Goal: Information Seeking & Learning: Find specific fact

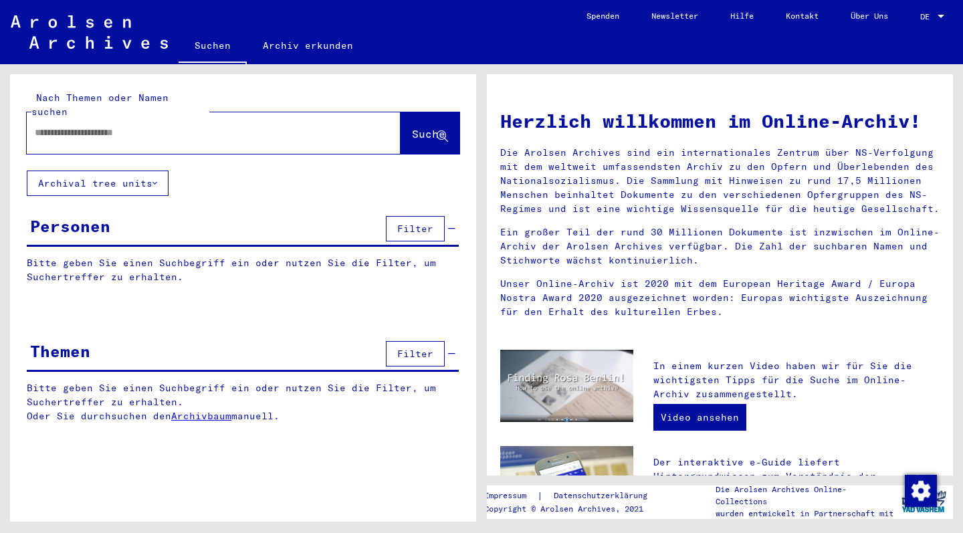
type input "*******"
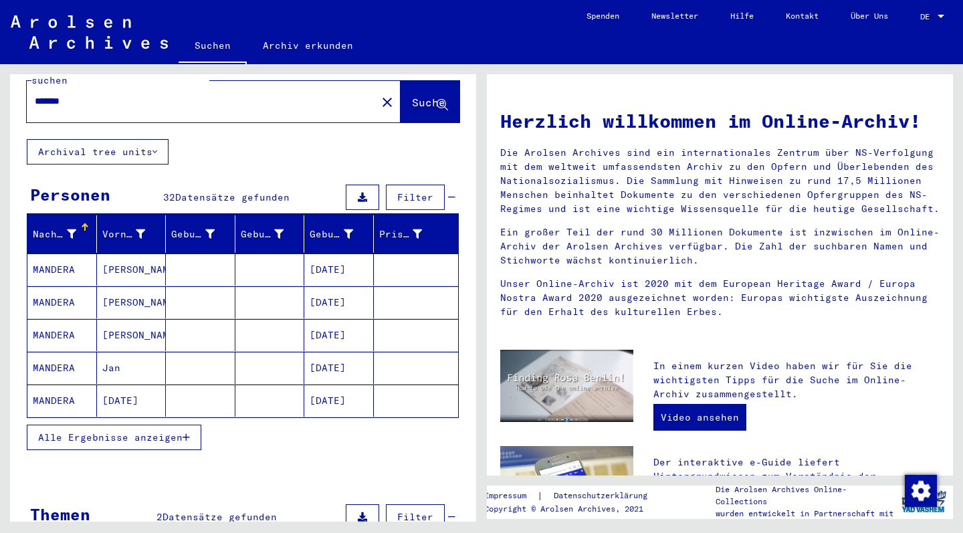
scroll to position [39, 0]
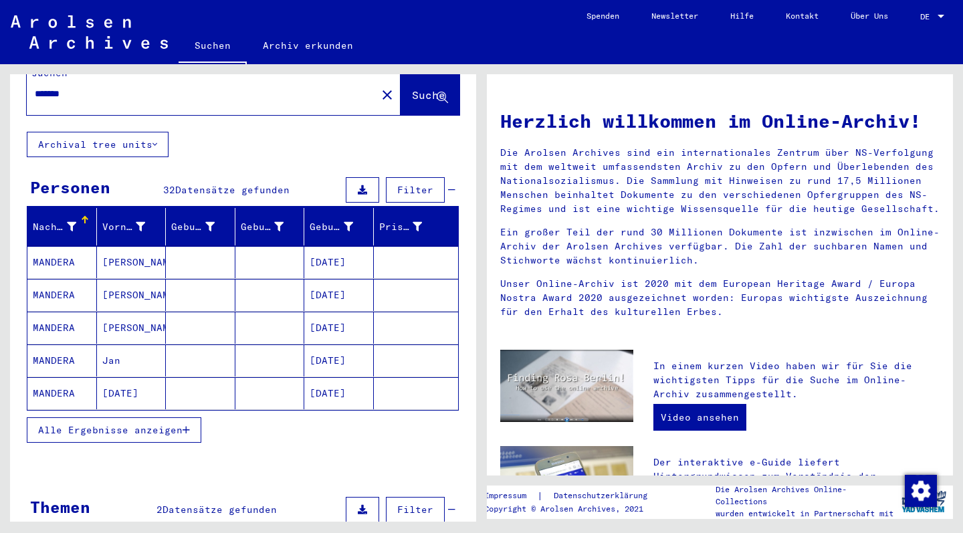
click at [46, 378] on mat-cell "MANDERA" at bounding box center [62, 393] width 70 height 32
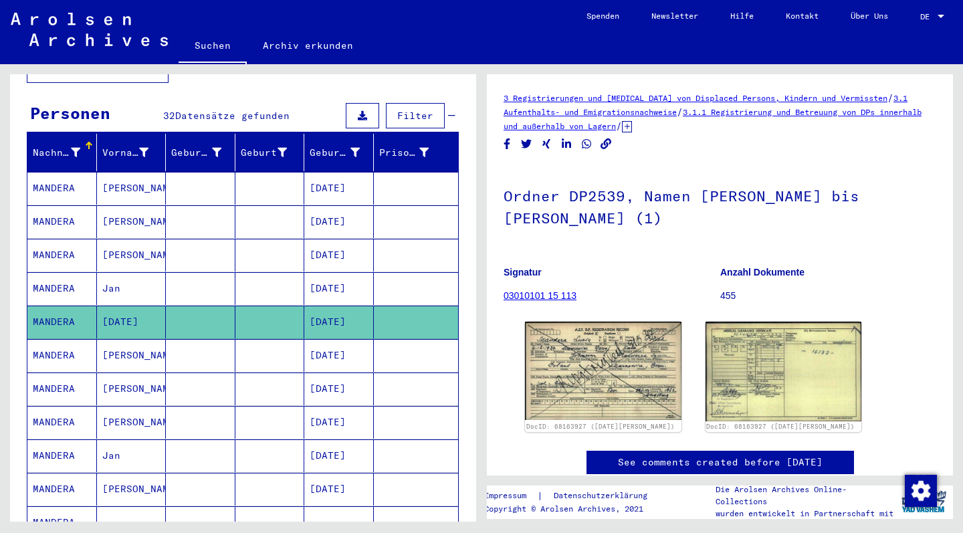
scroll to position [111, 0]
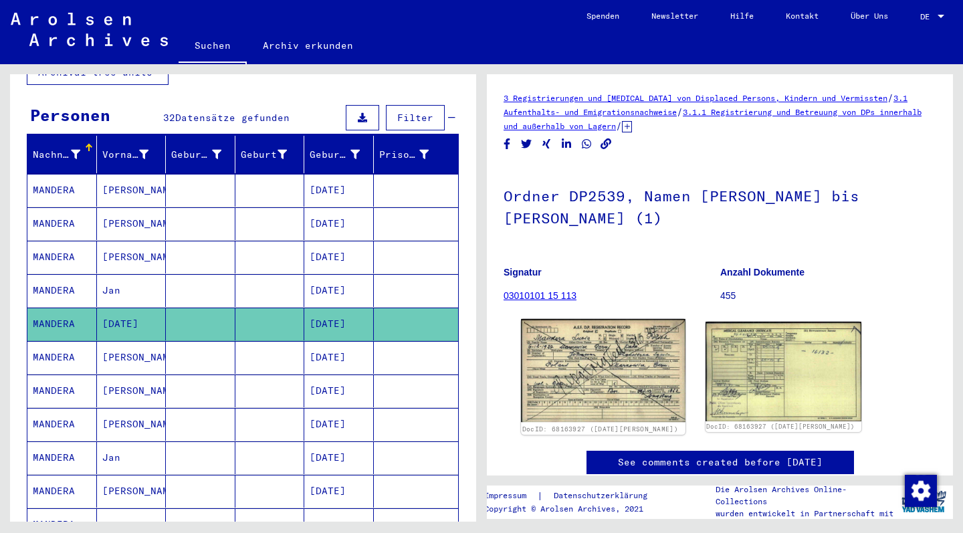
click at [608, 369] on img at bounding box center [603, 370] width 164 height 103
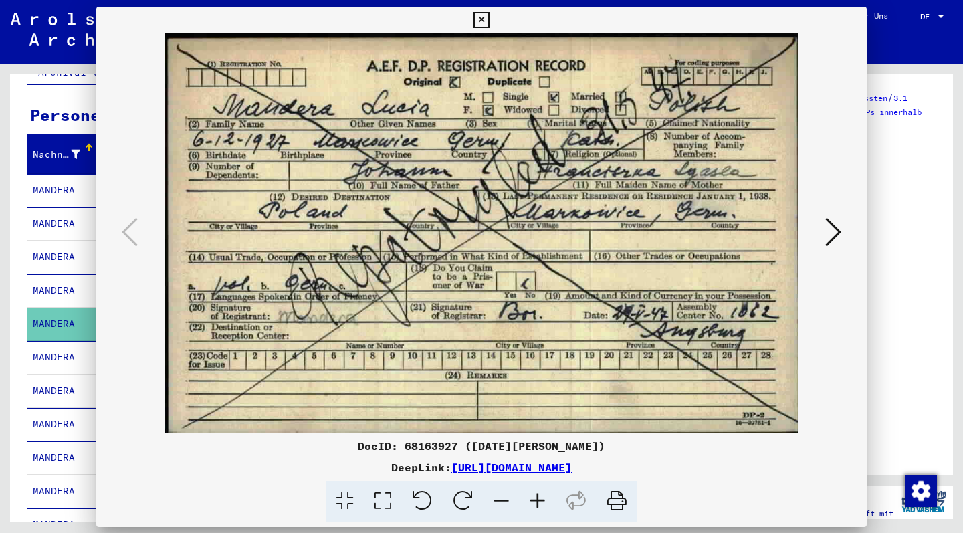
click at [608, 369] on img at bounding box center [482, 232] width 680 height 399
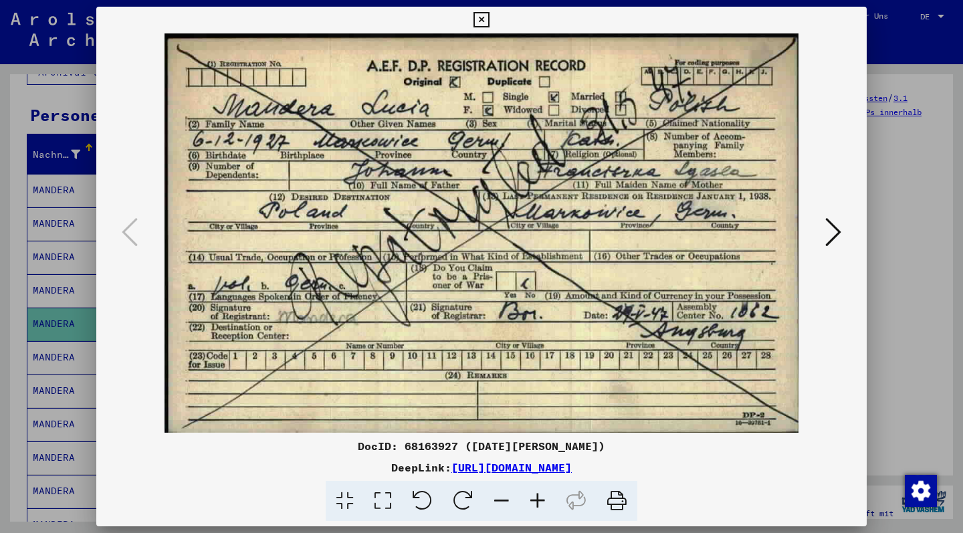
scroll to position [0, 0]
click at [835, 240] on icon at bounding box center [834, 232] width 16 height 32
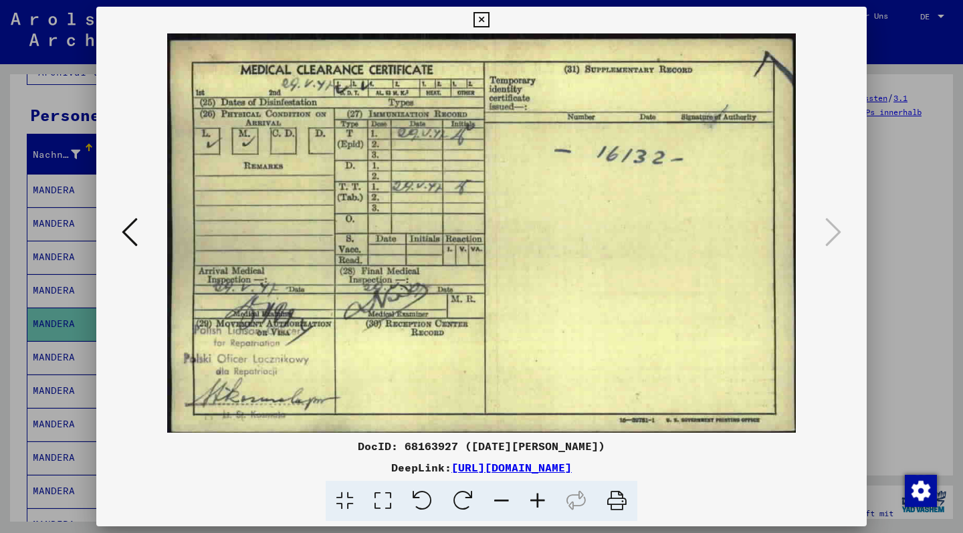
click at [124, 232] on icon at bounding box center [130, 232] width 16 height 32
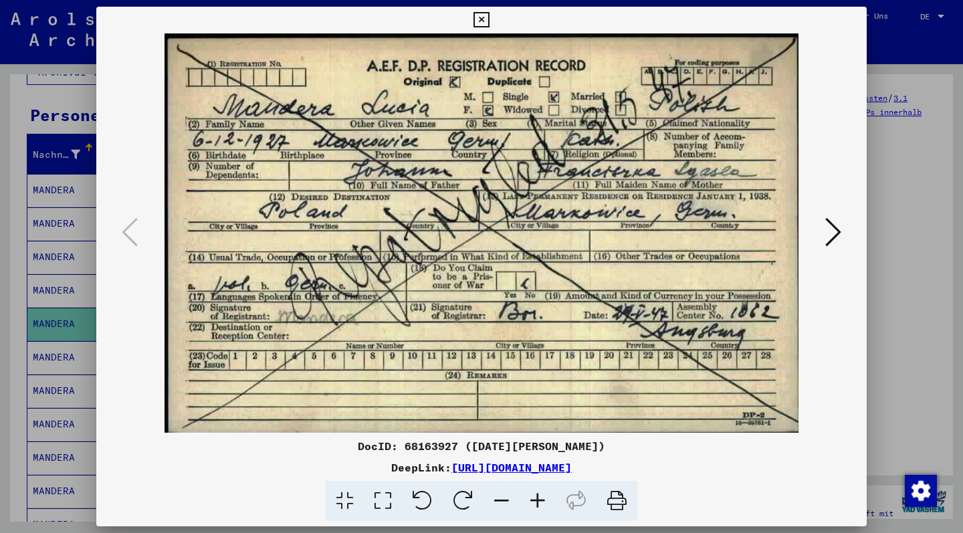
click at [489, 16] on icon at bounding box center [481, 20] width 15 height 16
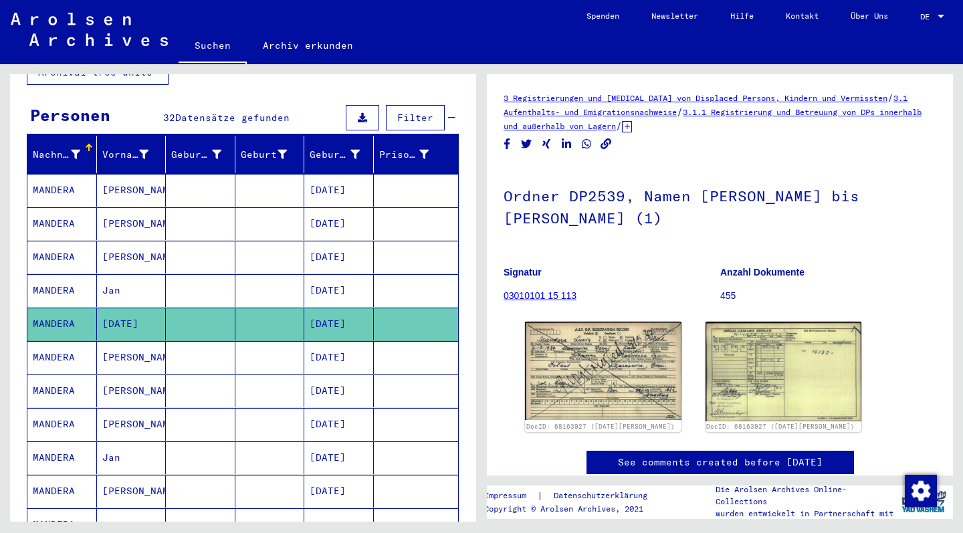
click at [55, 276] on mat-cell "MANDERA" at bounding box center [62, 290] width 70 height 33
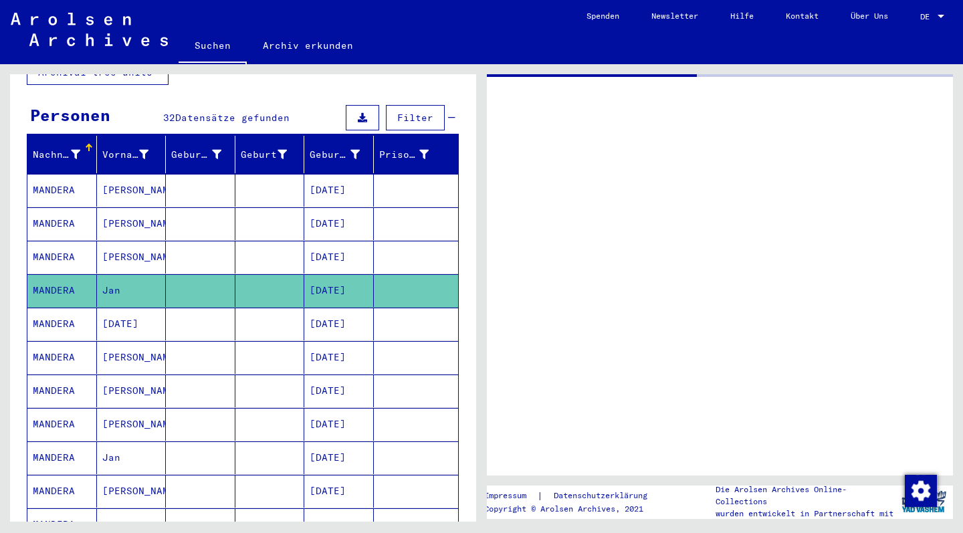
click at [55, 276] on mat-cell "MANDERA" at bounding box center [62, 290] width 70 height 33
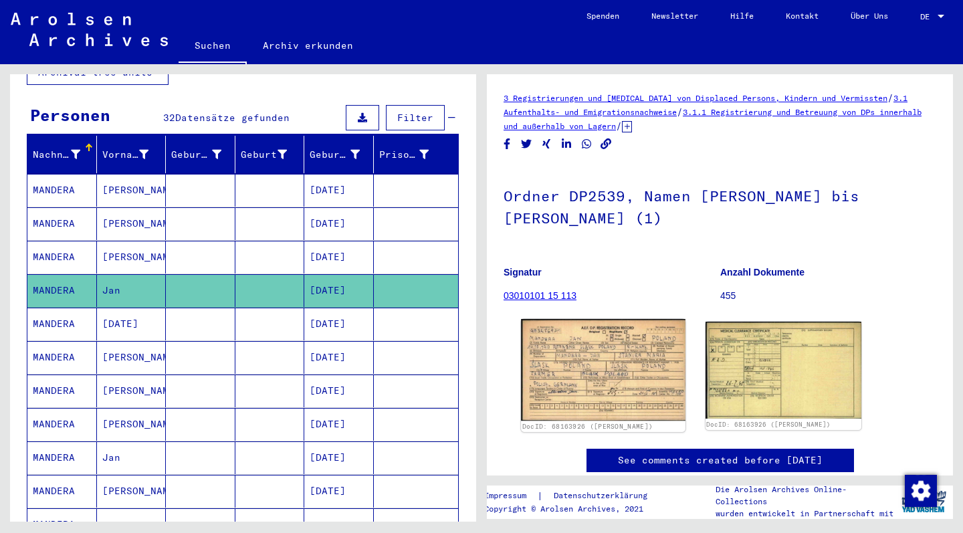
click at [613, 349] on img at bounding box center [603, 370] width 164 height 102
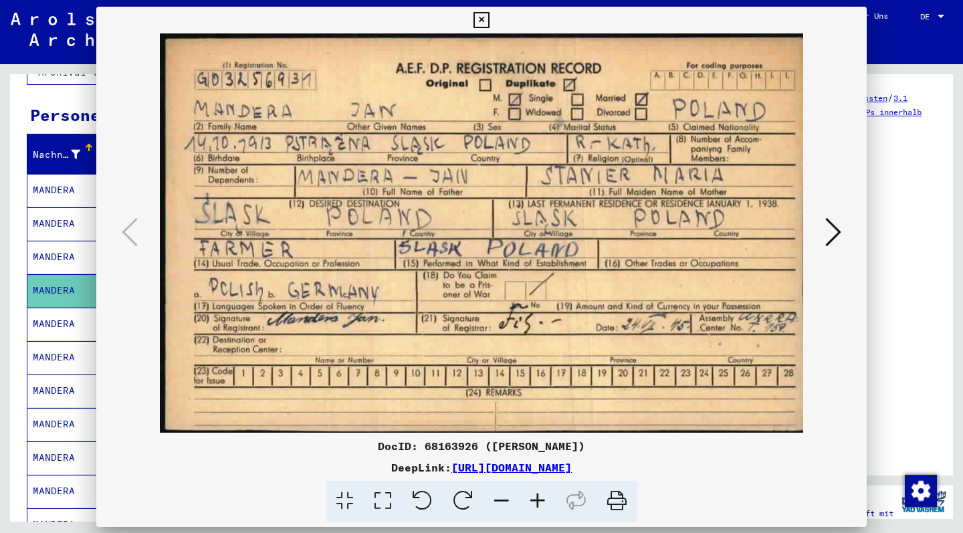
click at [613, 349] on img at bounding box center [482, 232] width 680 height 399
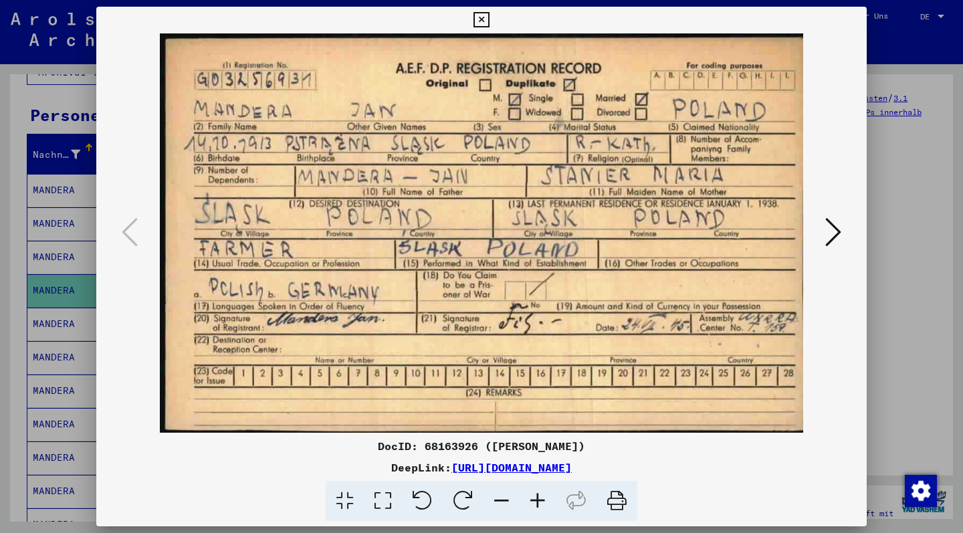
click at [838, 227] on icon at bounding box center [834, 232] width 16 height 32
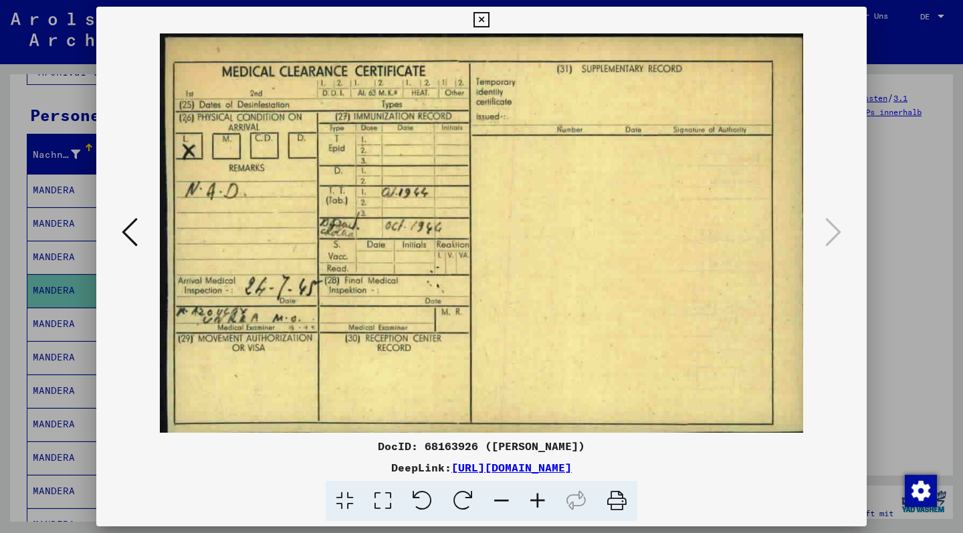
click at [134, 236] on icon at bounding box center [130, 232] width 16 height 32
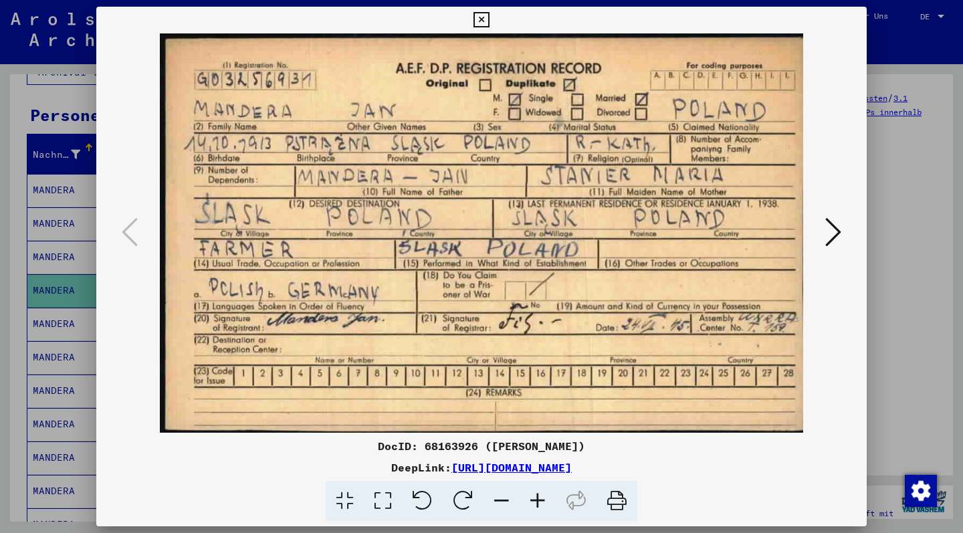
click at [489, 19] on icon at bounding box center [481, 20] width 15 height 16
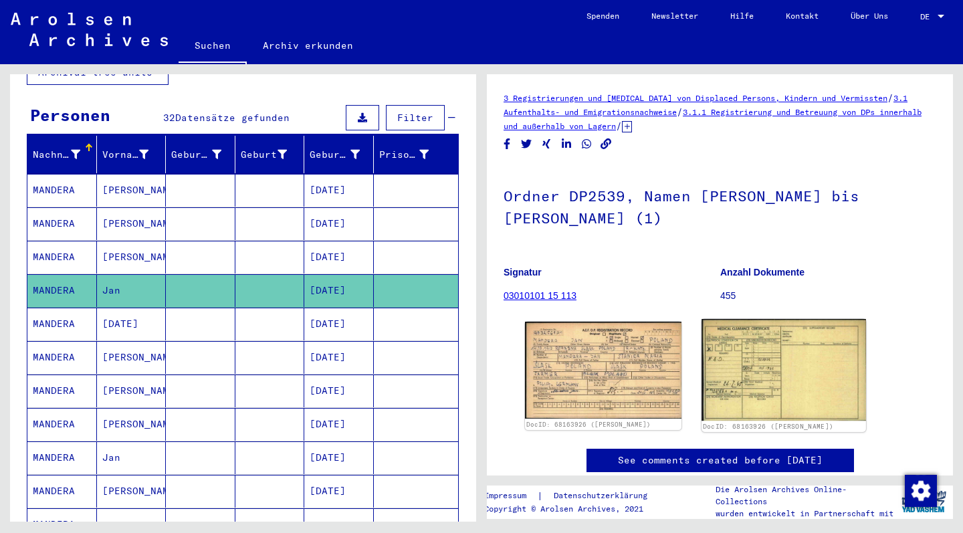
click at [750, 380] on img at bounding box center [784, 370] width 164 height 102
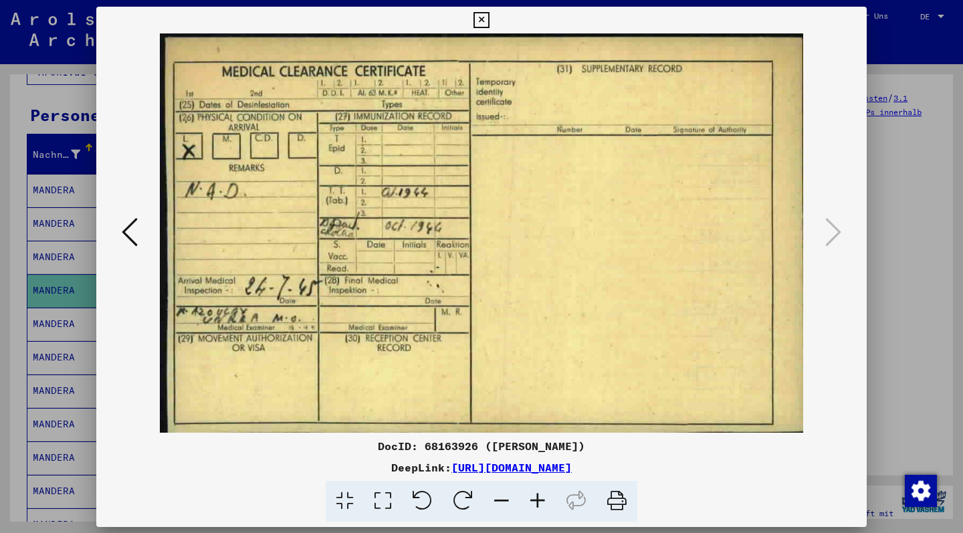
click at [750, 380] on img at bounding box center [482, 232] width 680 height 399
click at [128, 233] on icon at bounding box center [130, 232] width 16 height 32
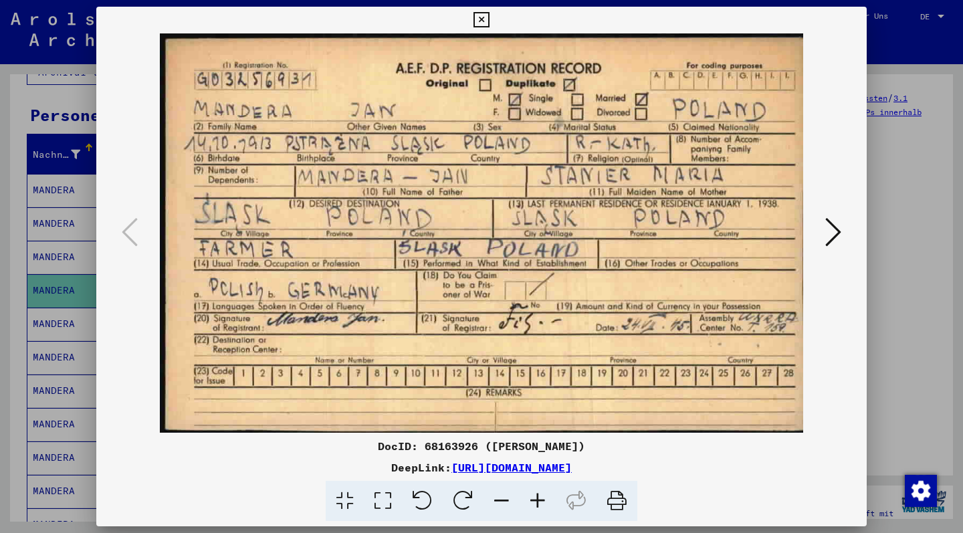
click at [489, 21] on icon at bounding box center [481, 20] width 15 height 16
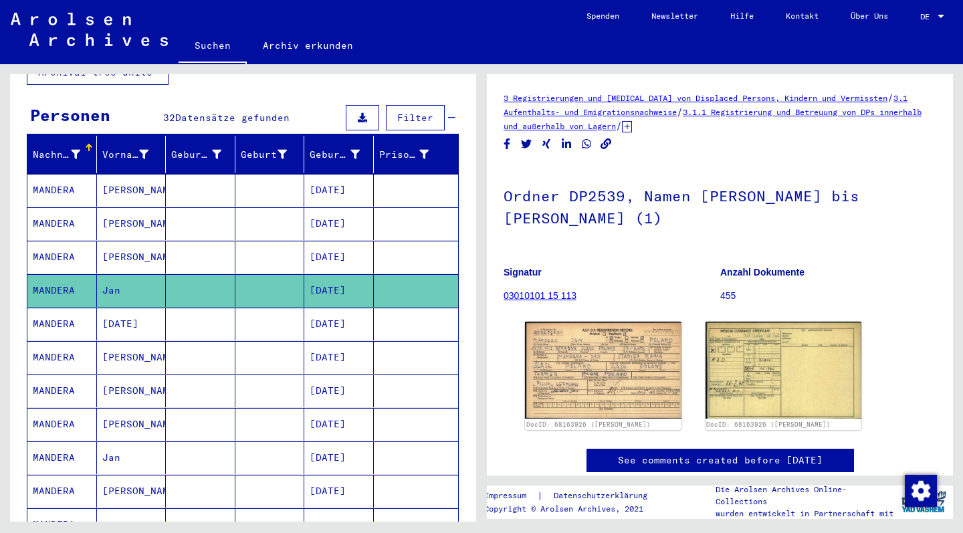
drag, startPoint x: 682, startPoint y: 124, endPoint x: 487, endPoint y: 98, distance: 197.1
click at [487, 98] on yv-its-full-details "3 Registrierungen und [MEDICAL_DATA] von Displaced Persons, Kindern und Vermiss…" at bounding box center [720, 295] width 466 height 409
copy div "3 Registrierungen und [MEDICAL_DATA] von Displaced Persons, Kindern und Vermiss…"
click at [63, 210] on mat-cell "MANDERA" at bounding box center [62, 223] width 70 height 33
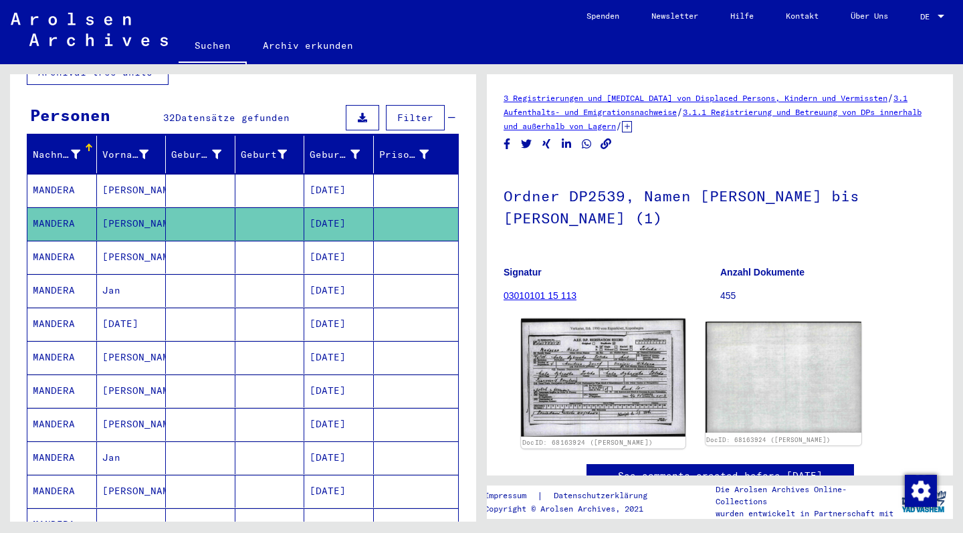
click at [600, 389] on img at bounding box center [603, 378] width 164 height 118
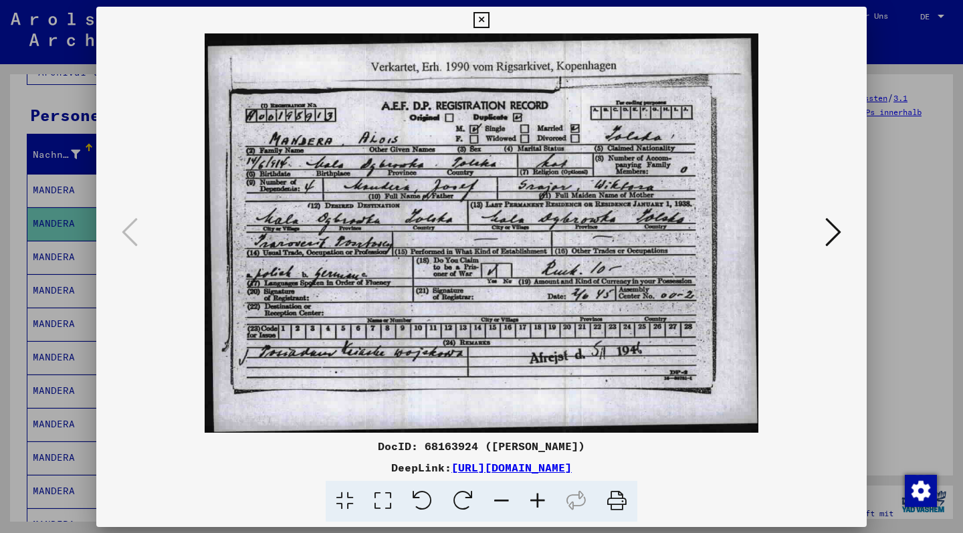
click at [600, 389] on img at bounding box center [482, 232] width 680 height 399
click at [489, 20] on icon at bounding box center [481, 20] width 15 height 16
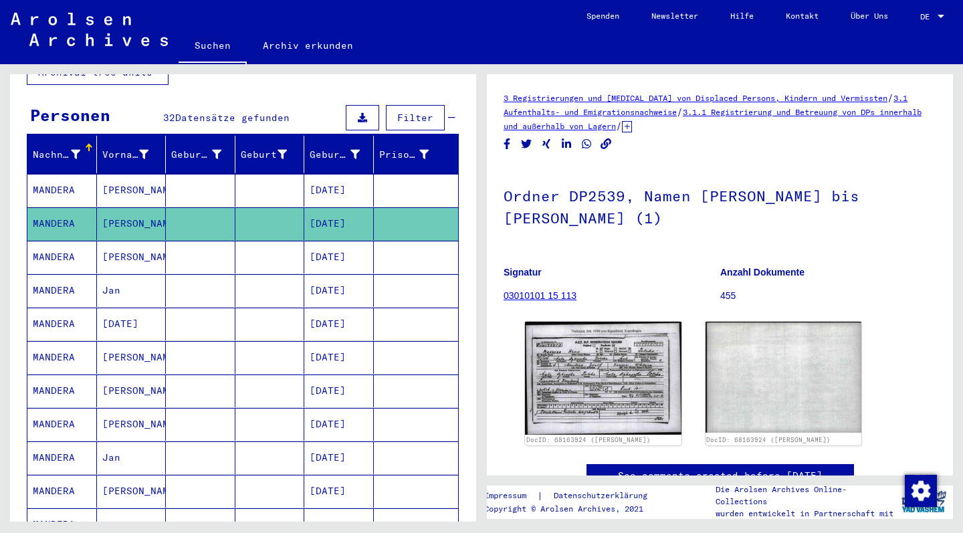
click at [56, 244] on mat-cell "MANDERA" at bounding box center [62, 257] width 70 height 33
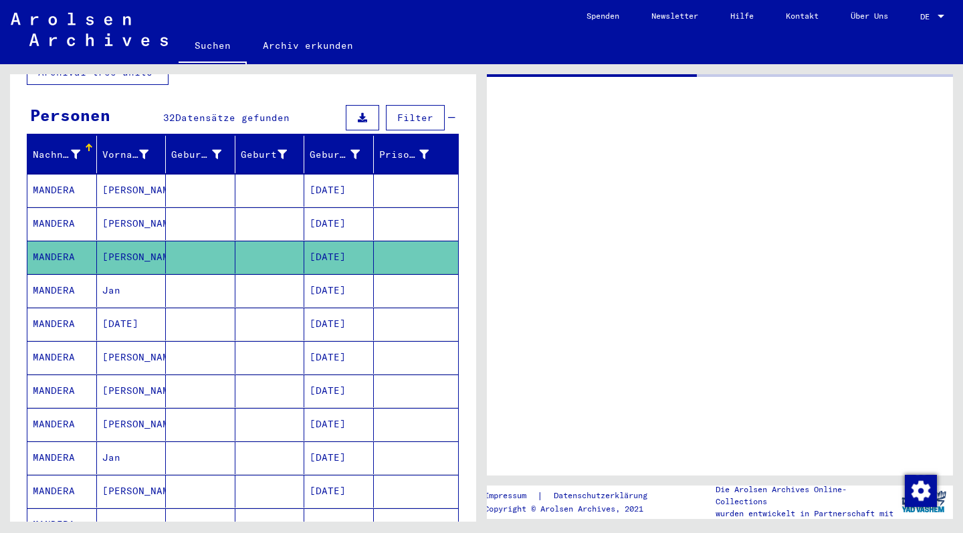
click at [56, 244] on mat-cell "MANDERA" at bounding box center [62, 257] width 70 height 33
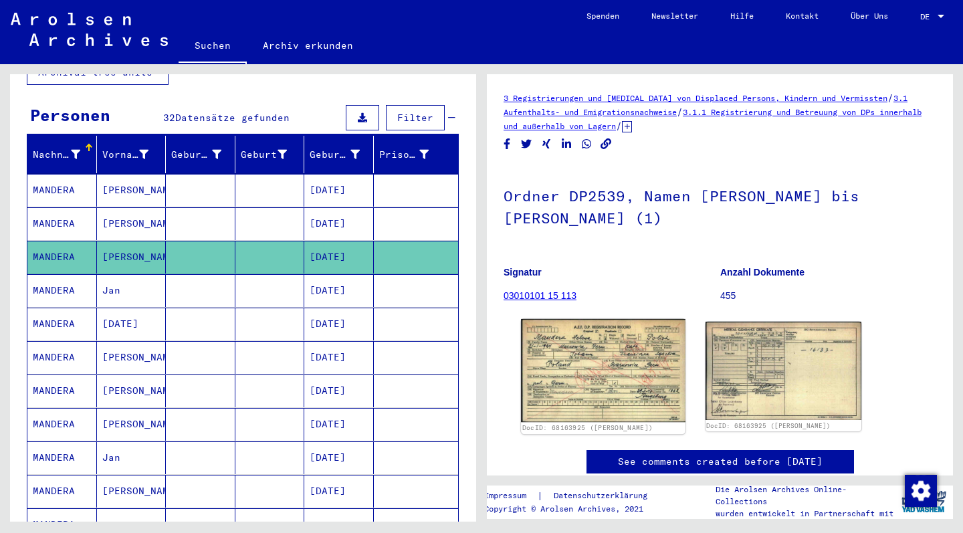
click at [612, 369] on img at bounding box center [603, 370] width 164 height 103
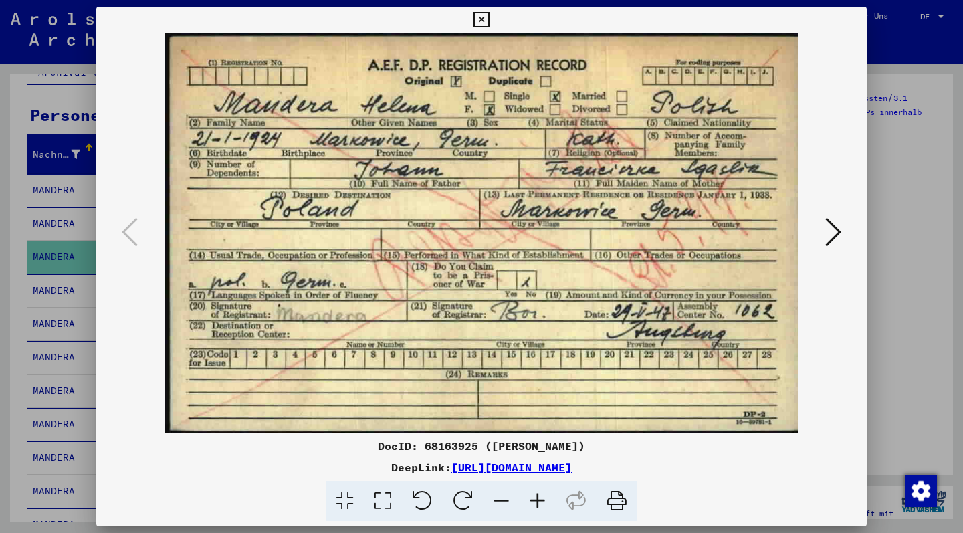
click at [489, 19] on icon at bounding box center [481, 20] width 15 height 16
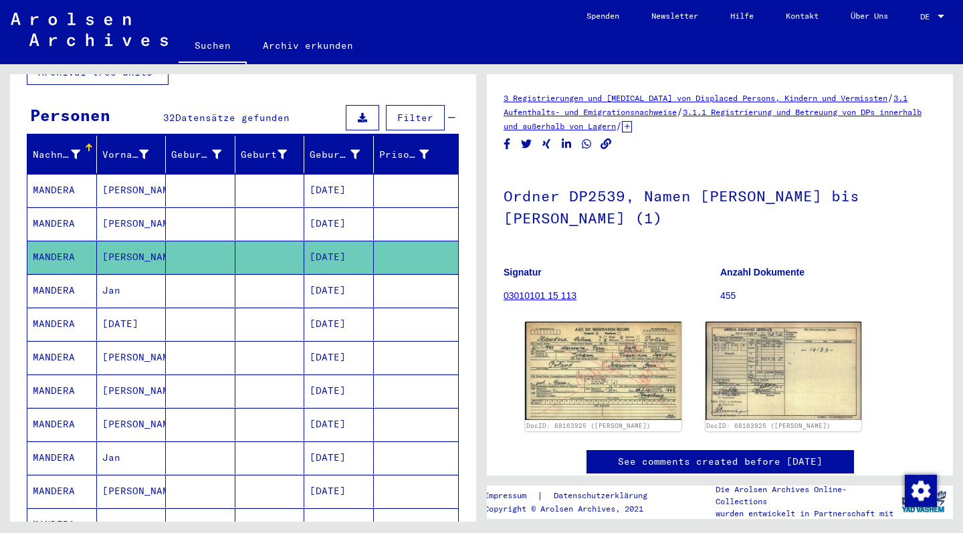
click at [48, 310] on mat-cell "MANDERA" at bounding box center [62, 324] width 70 height 33
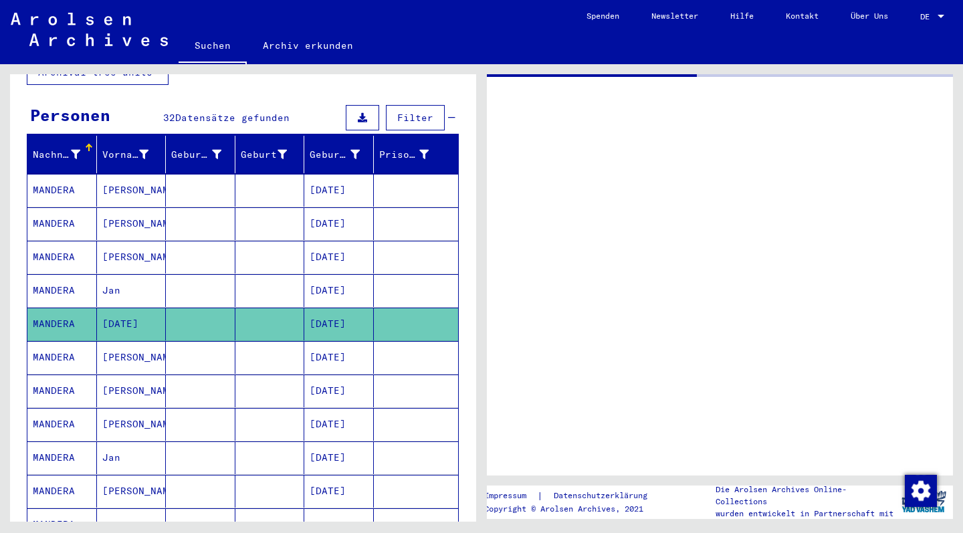
click at [48, 310] on mat-cell "MANDERA" at bounding box center [62, 324] width 70 height 33
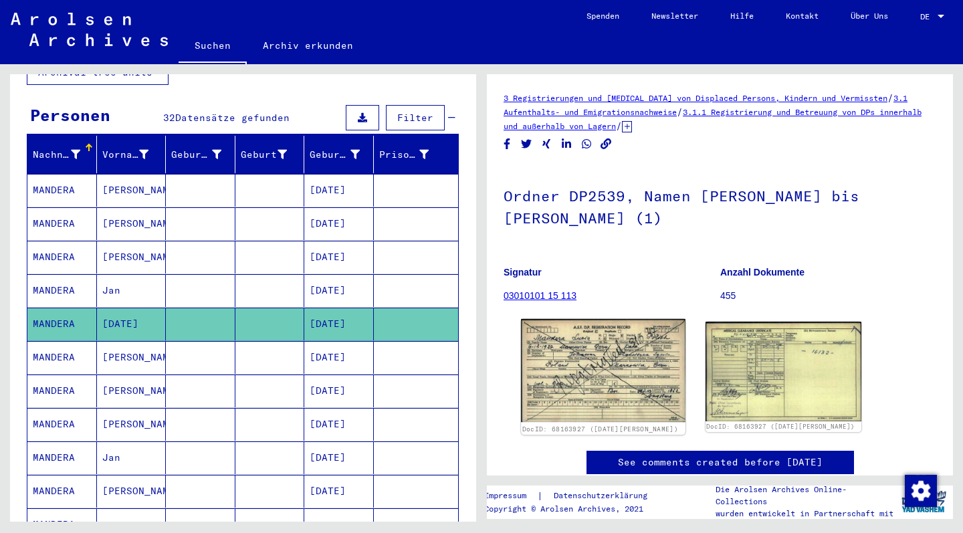
click at [577, 397] on img at bounding box center [603, 370] width 164 height 103
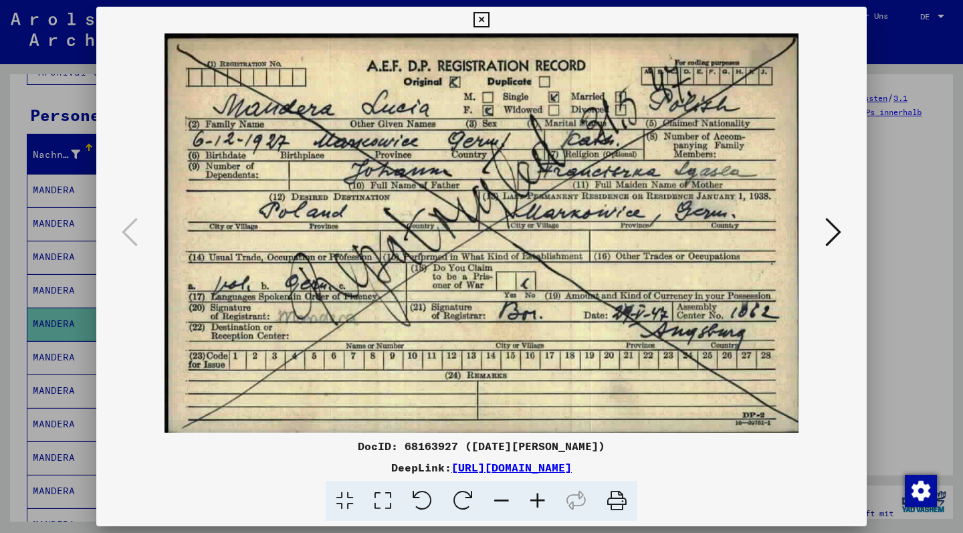
click at [489, 20] on icon at bounding box center [481, 20] width 15 height 16
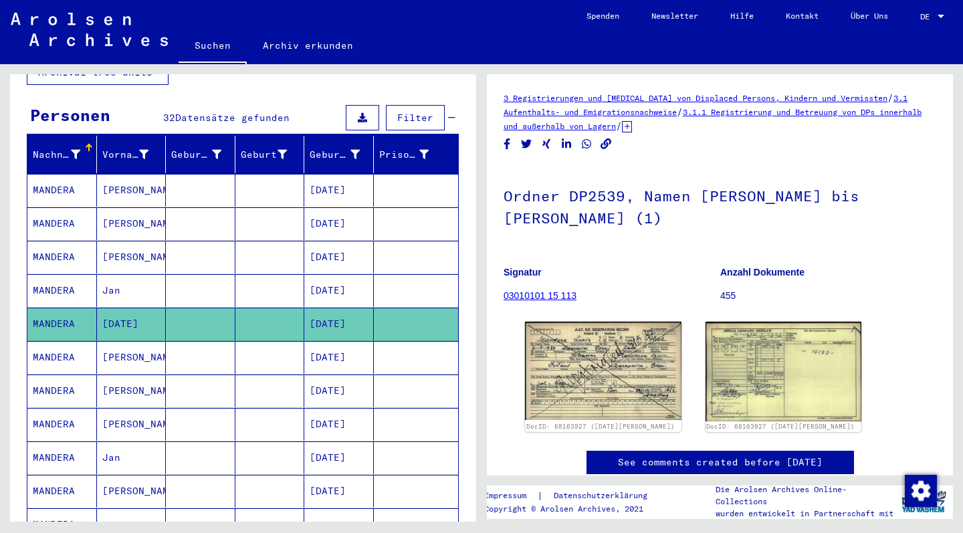
click at [50, 344] on mat-cell "MANDERA" at bounding box center [62, 357] width 70 height 33
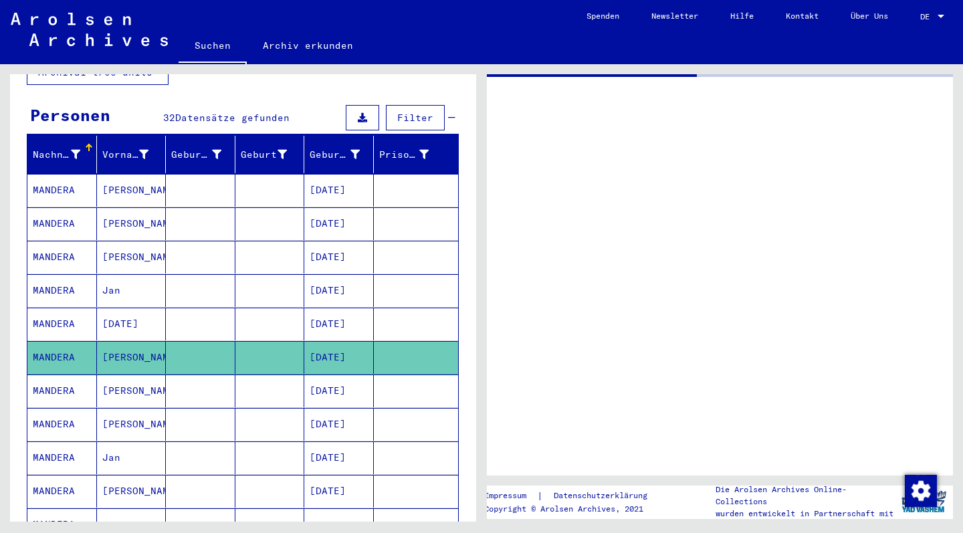
click at [50, 344] on mat-cell "MANDERA" at bounding box center [62, 357] width 70 height 33
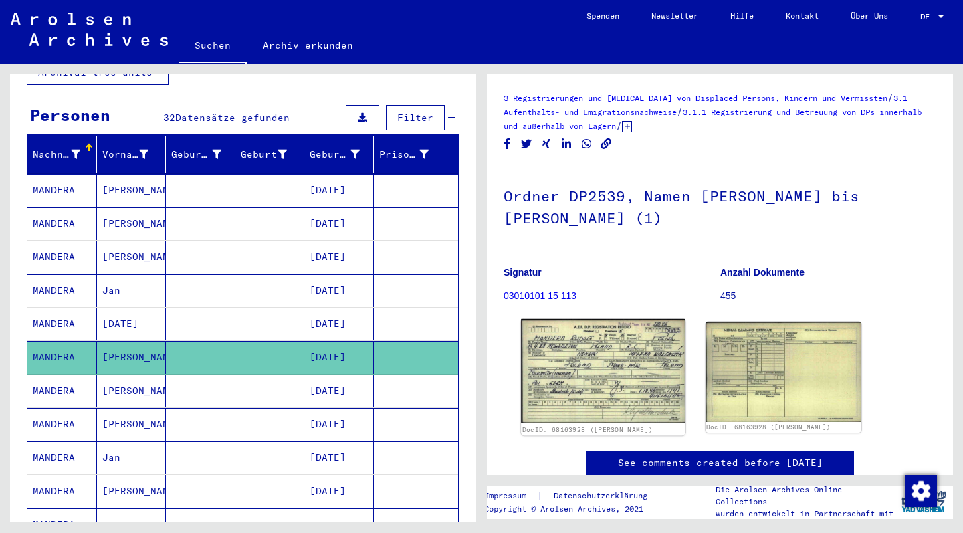
click at [612, 363] on img at bounding box center [603, 371] width 164 height 104
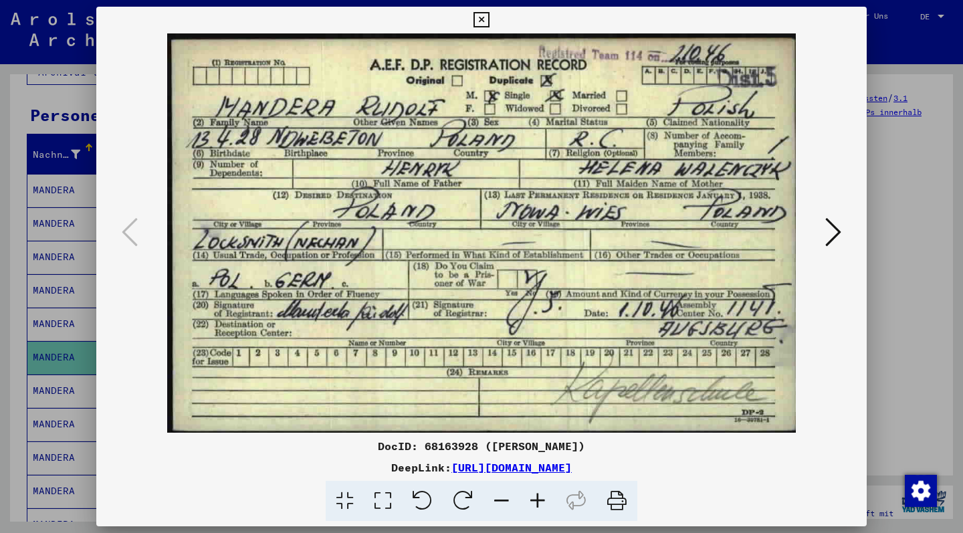
click at [489, 18] on icon at bounding box center [481, 20] width 15 height 16
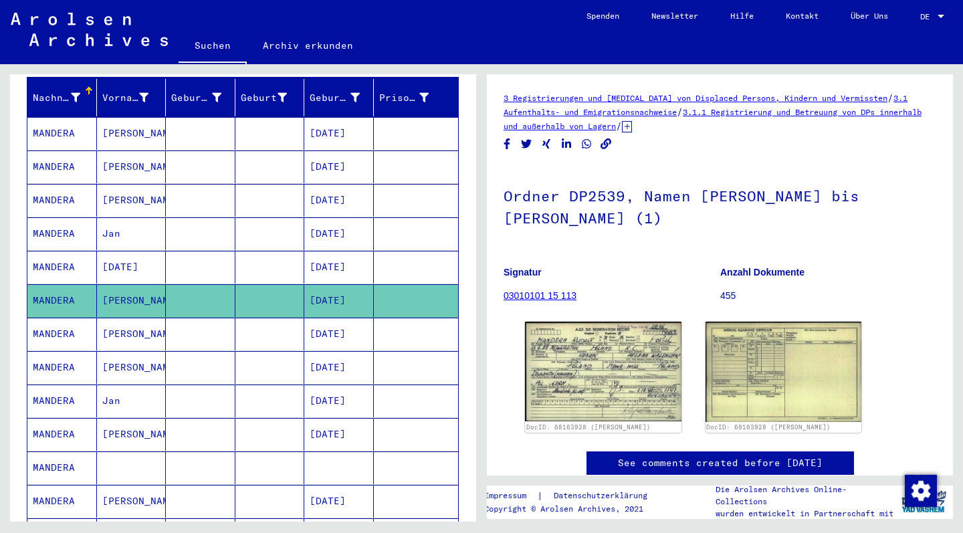
scroll to position [173, 0]
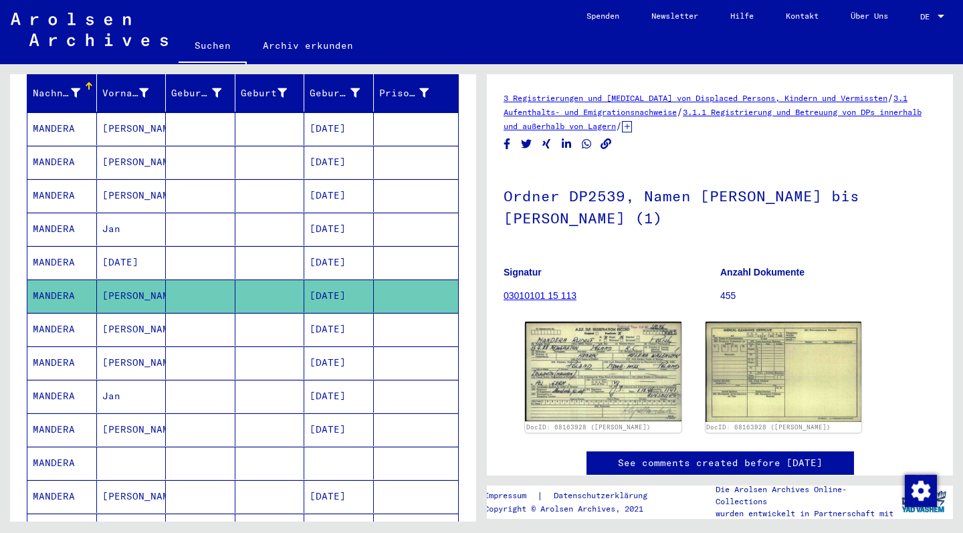
click at [56, 316] on mat-cell "MANDERA" at bounding box center [62, 329] width 70 height 33
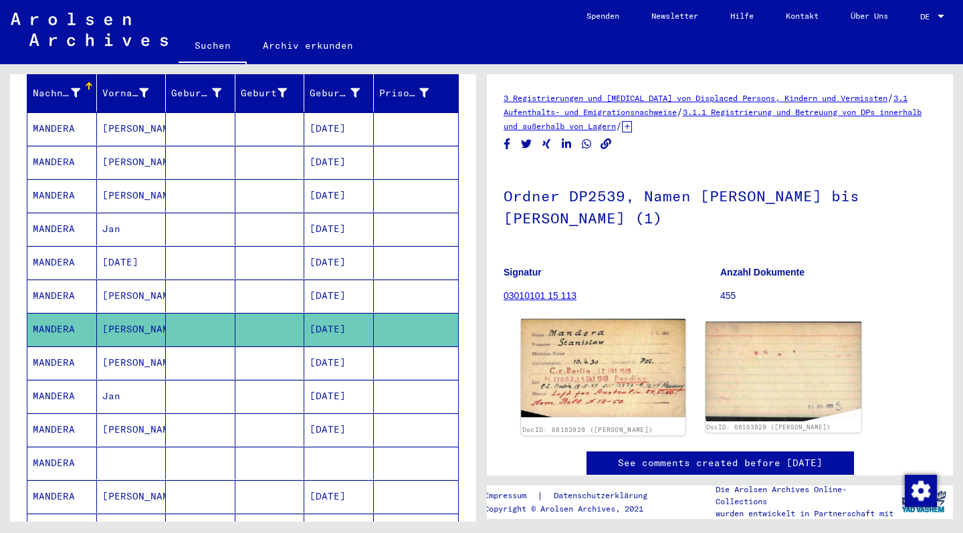
click at [641, 350] on img at bounding box center [603, 368] width 164 height 98
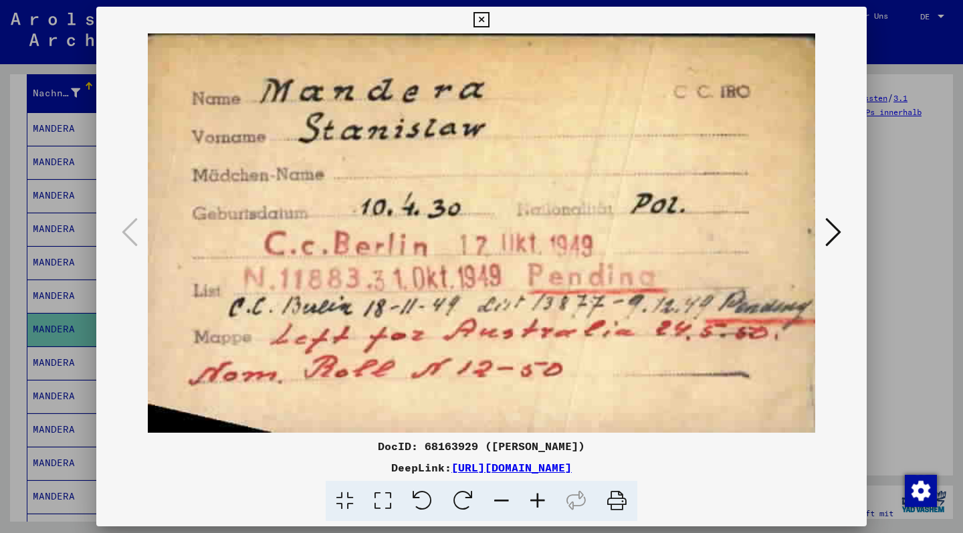
click at [489, 20] on icon at bounding box center [481, 20] width 15 height 16
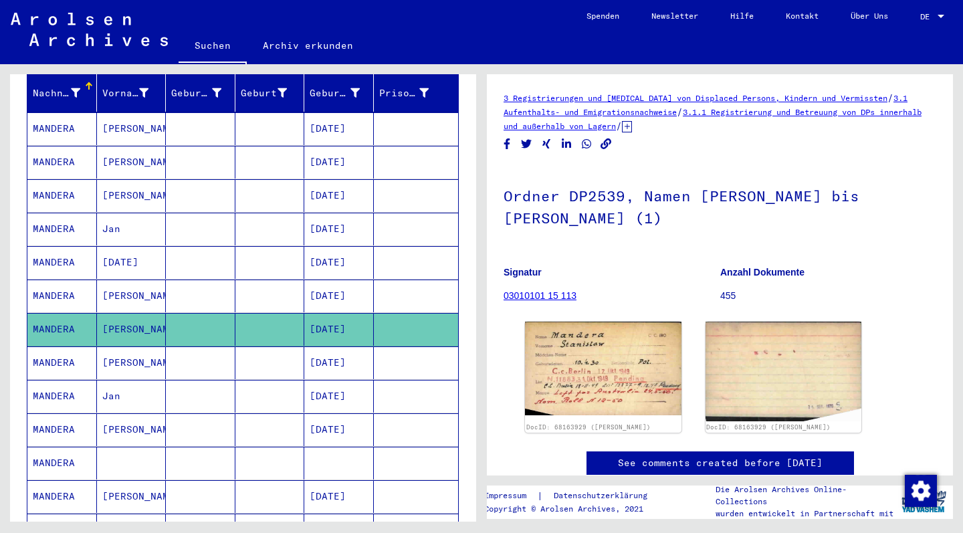
click at [54, 350] on mat-cell "MANDERA" at bounding box center [62, 363] width 70 height 33
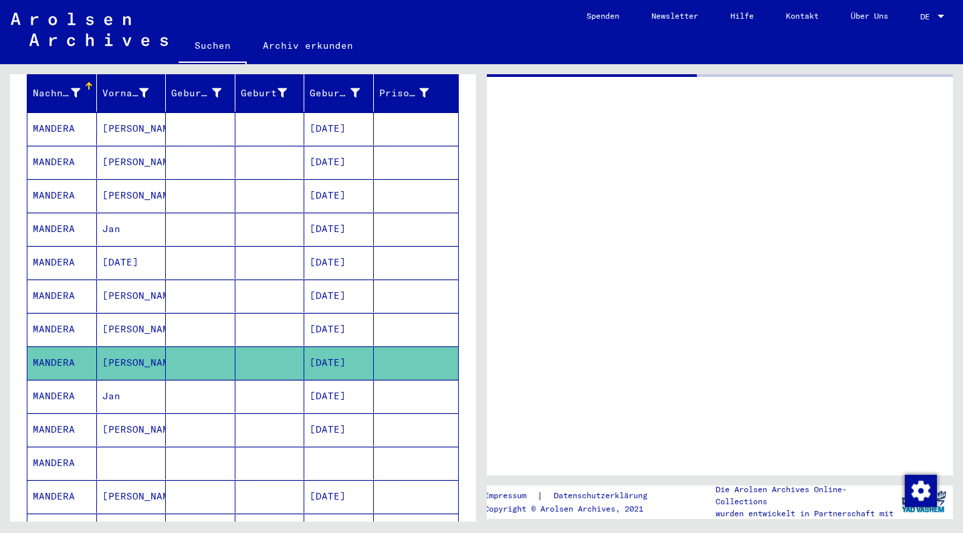
click at [54, 350] on mat-cell "MANDERA" at bounding box center [62, 363] width 70 height 33
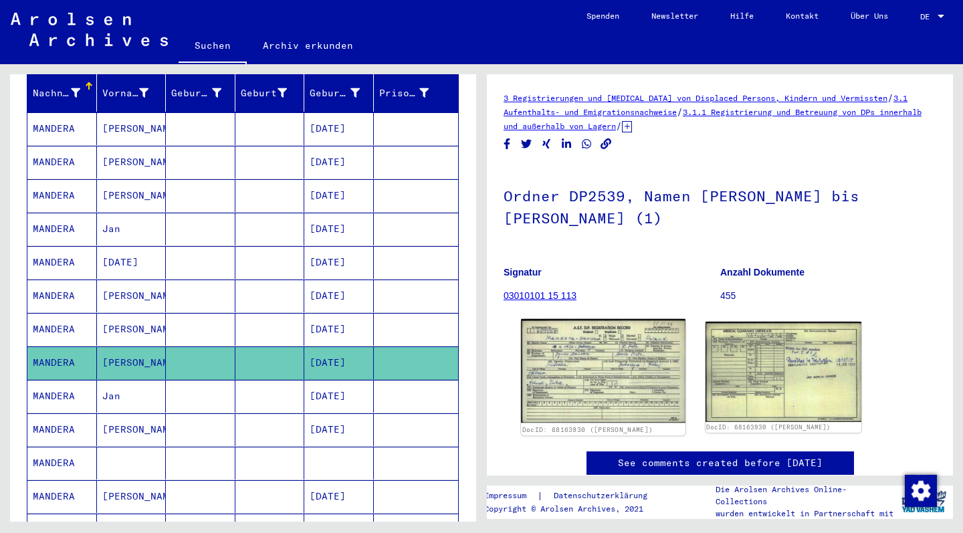
click at [626, 349] on img at bounding box center [603, 371] width 164 height 104
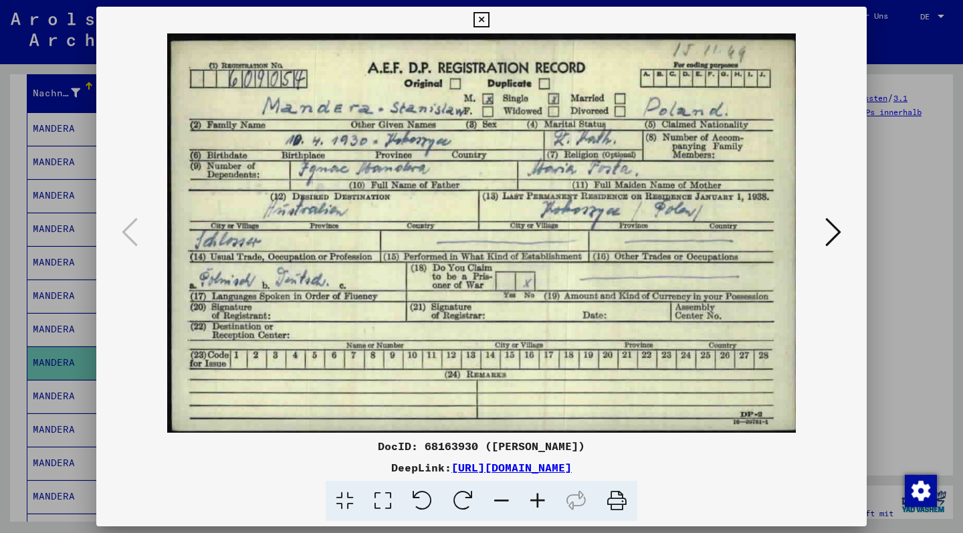
click at [836, 229] on icon at bounding box center [834, 232] width 16 height 32
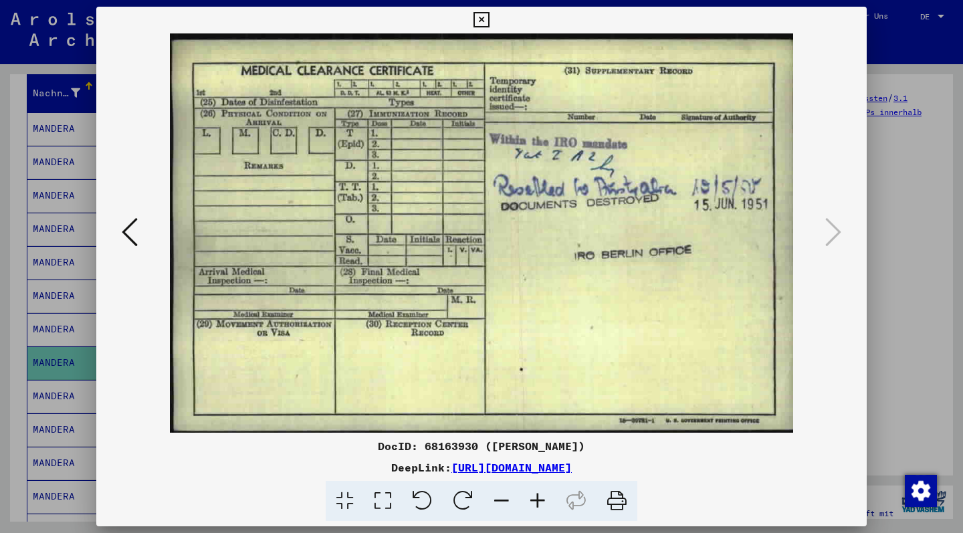
click at [489, 17] on icon at bounding box center [481, 20] width 15 height 16
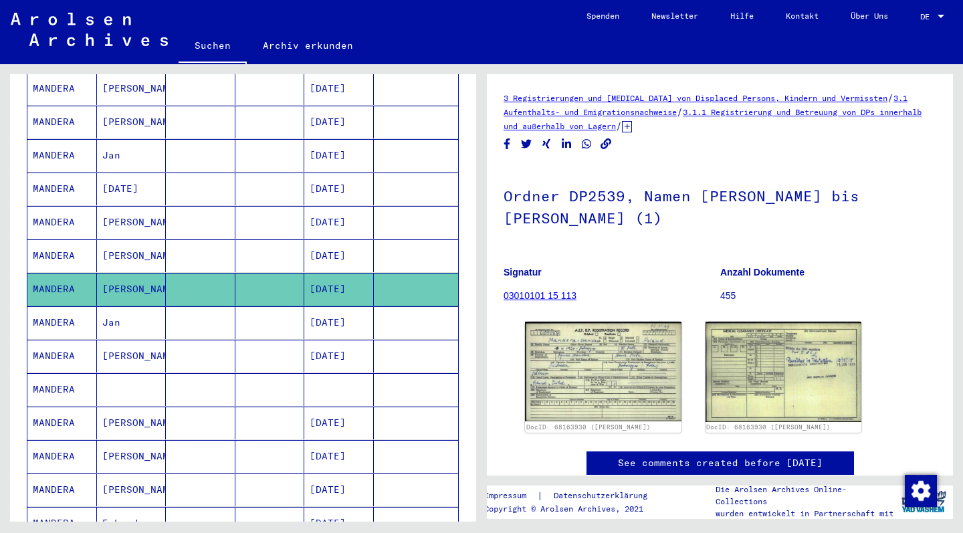
scroll to position [280, 0]
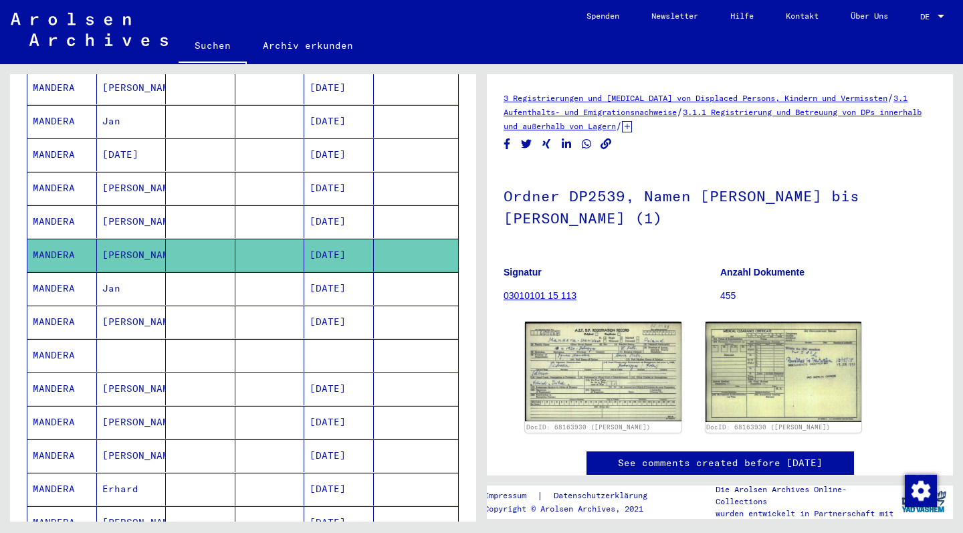
click at [64, 276] on mat-cell "MANDERA" at bounding box center [62, 288] width 70 height 33
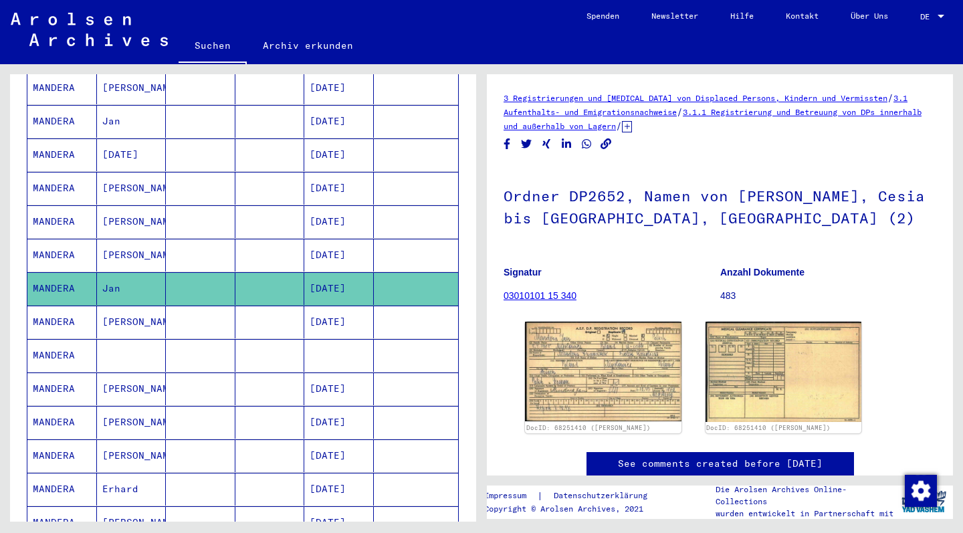
scroll to position [62, 0]
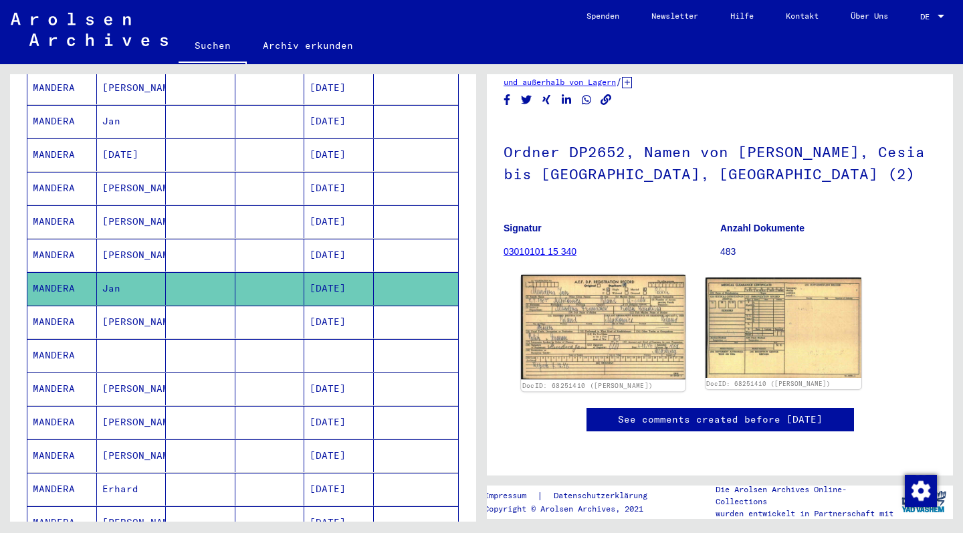
click at [607, 295] on img at bounding box center [603, 327] width 164 height 104
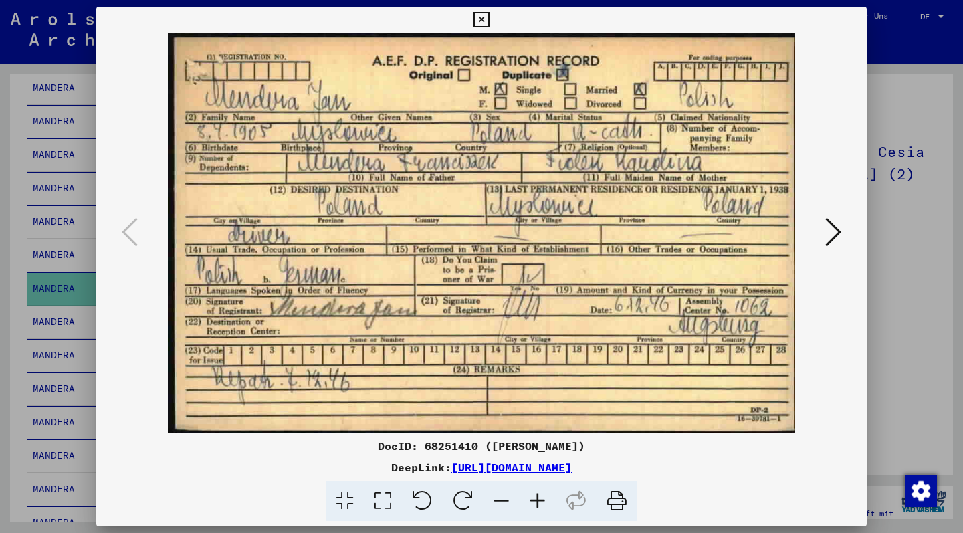
click at [489, 21] on icon at bounding box center [481, 20] width 15 height 16
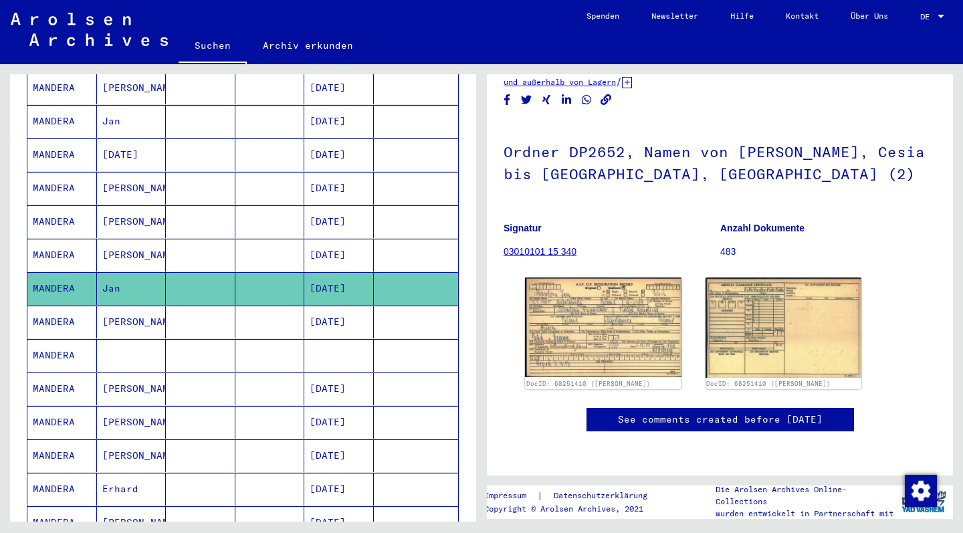
click at [51, 309] on mat-cell "MANDERA" at bounding box center [62, 322] width 70 height 33
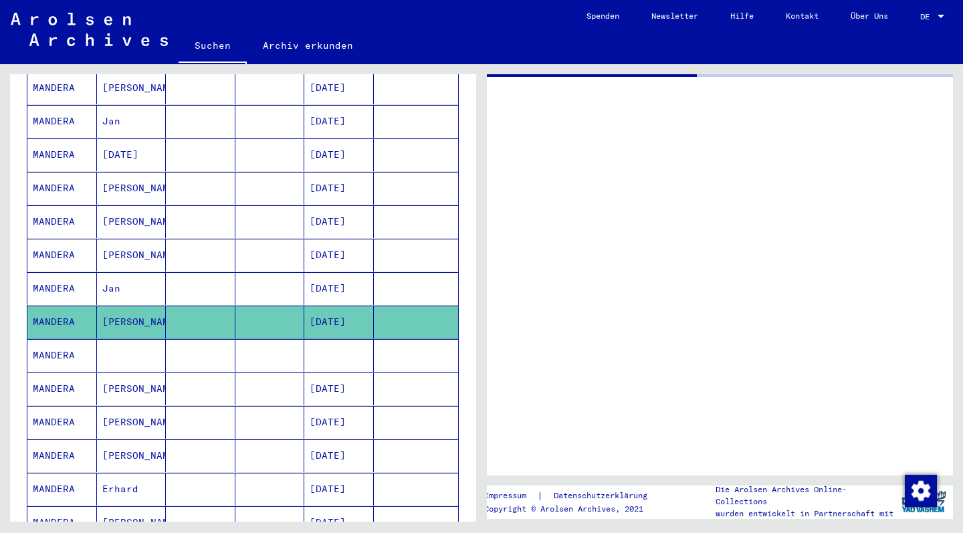
click at [51, 309] on mat-cell "MANDERA" at bounding box center [62, 322] width 70 height 33
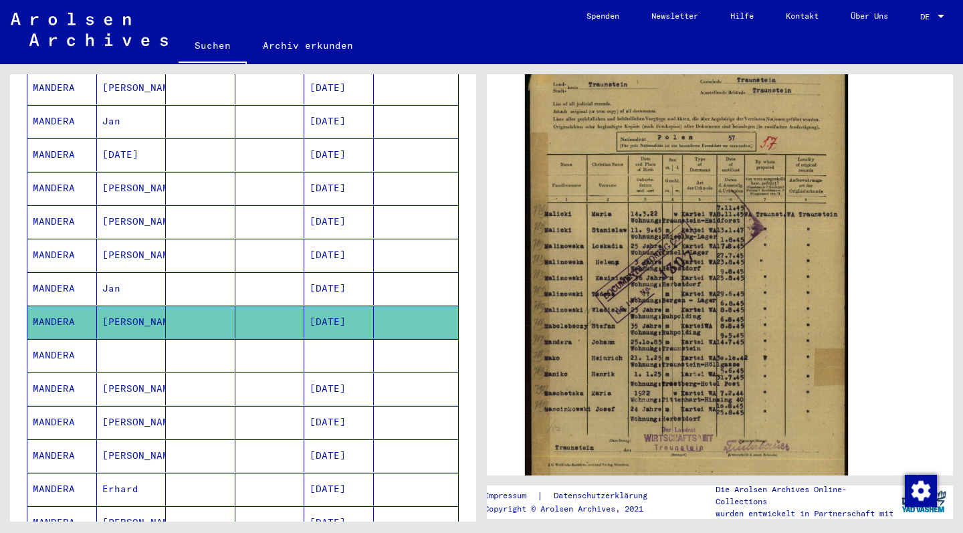
scroll to position [275, 0]
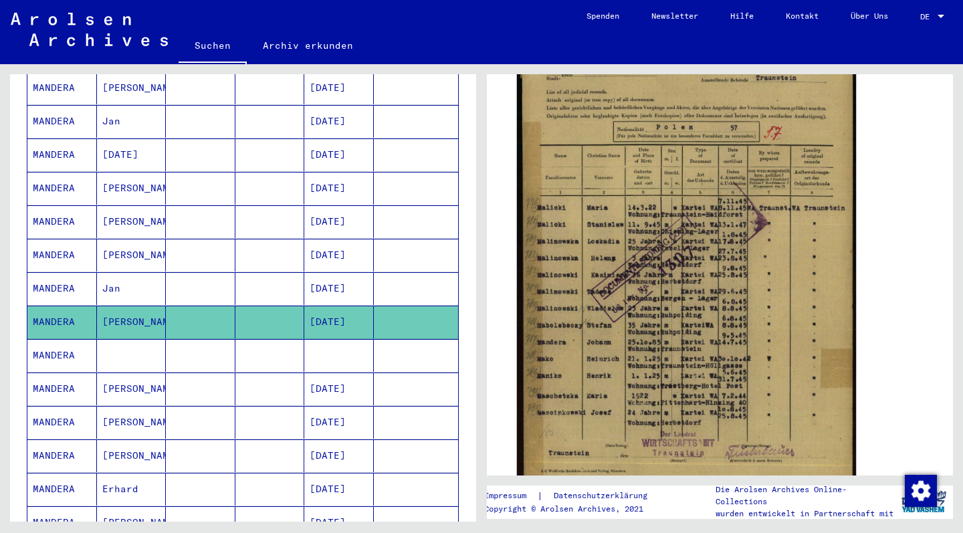
click at [688, 284] on img at bounding box center [686, 264] width 339 height 475
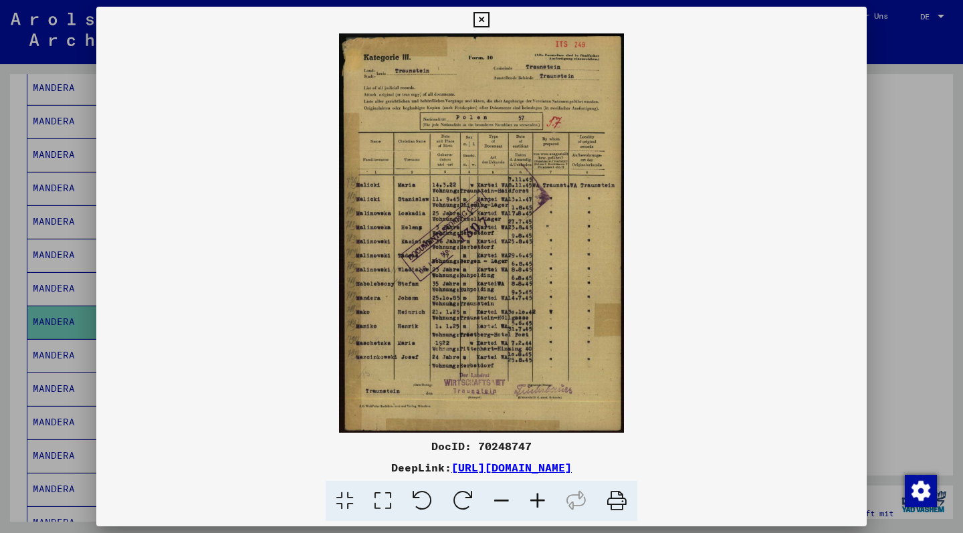
scroll to position [0, 0]
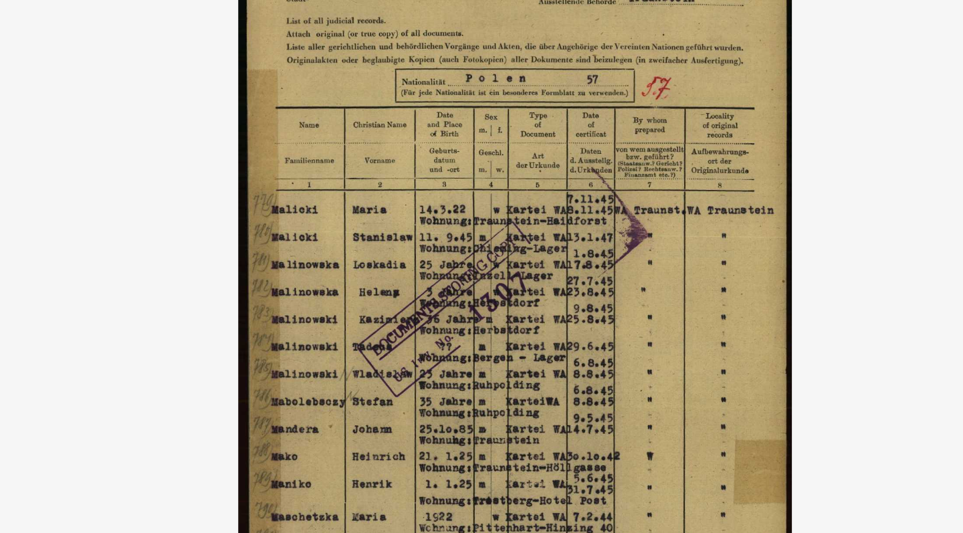
click at [229, 114] on img at bounding box center [481, 232] width 771 height 399
